Goal: Task Accomplishment & Management: Use online tool/utility

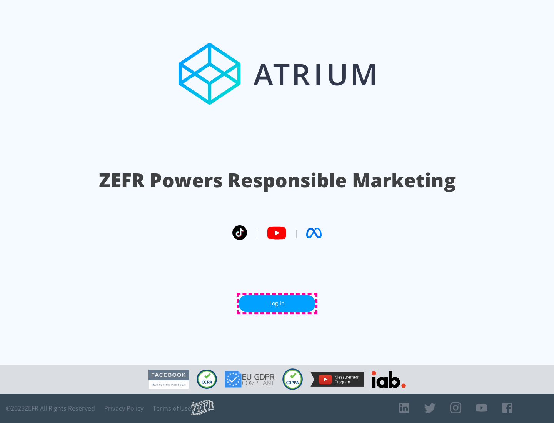
click at [277, 303] on link "Log In" at bounding box center [276, 303] width 77 height 17
